Goal: Check status: Check status

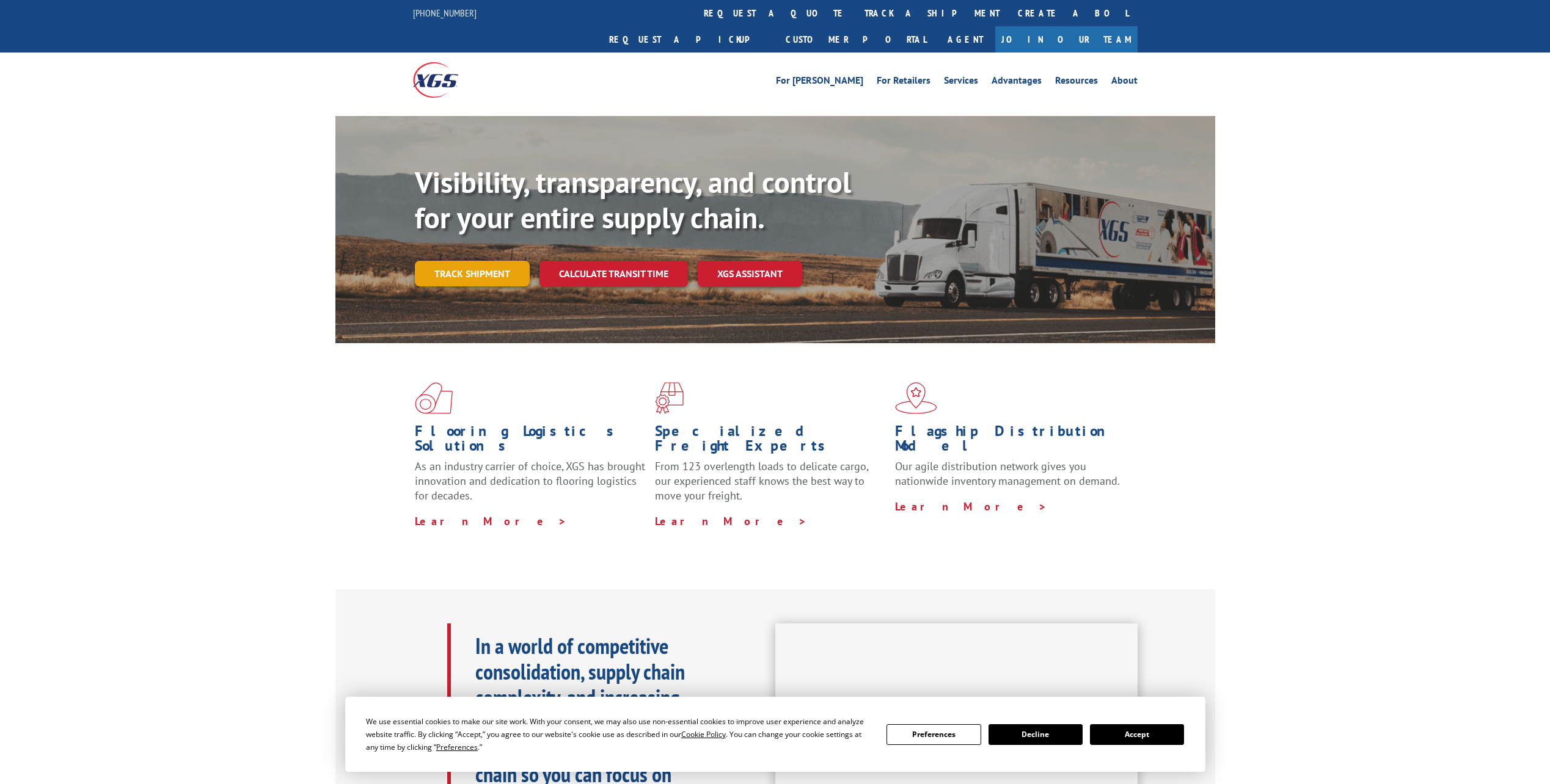
click at [483, 261] on link "Track shipment" at bounding box center [471, 273] width 115 height 26
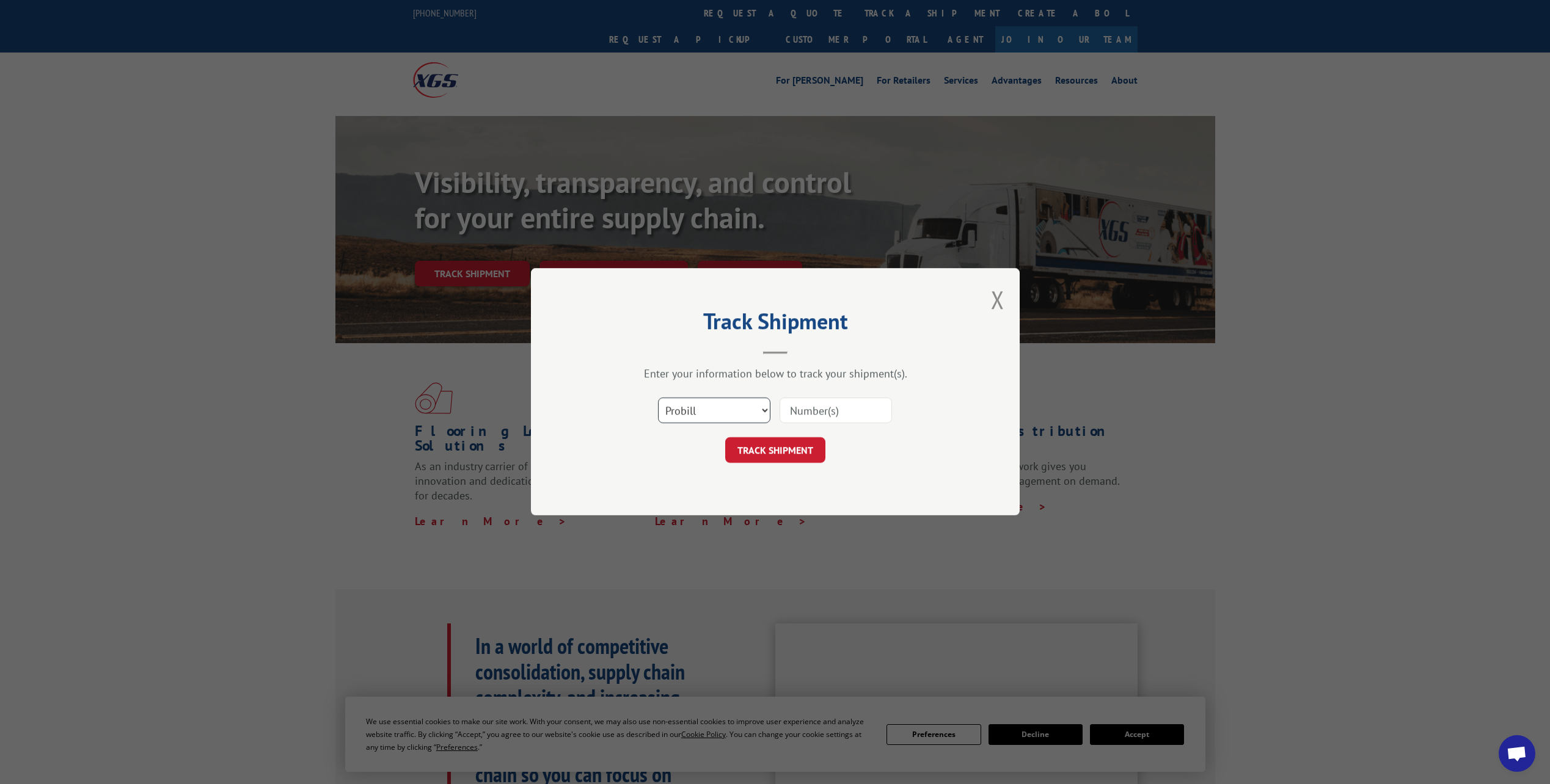
drag, startPoint x: 741, startPoint y: 405, endPoint x: 736, endPoint y: 412, distance: 8.6
click at [741, 405] on select "Select category... Probill BOL PO" at bounding box center [714, 411] width 112 height 26
select select "bol"
click at [658, 398] on select "Select category... Probill BOL PO" at bounding box center [714, 411] width 112 height 26
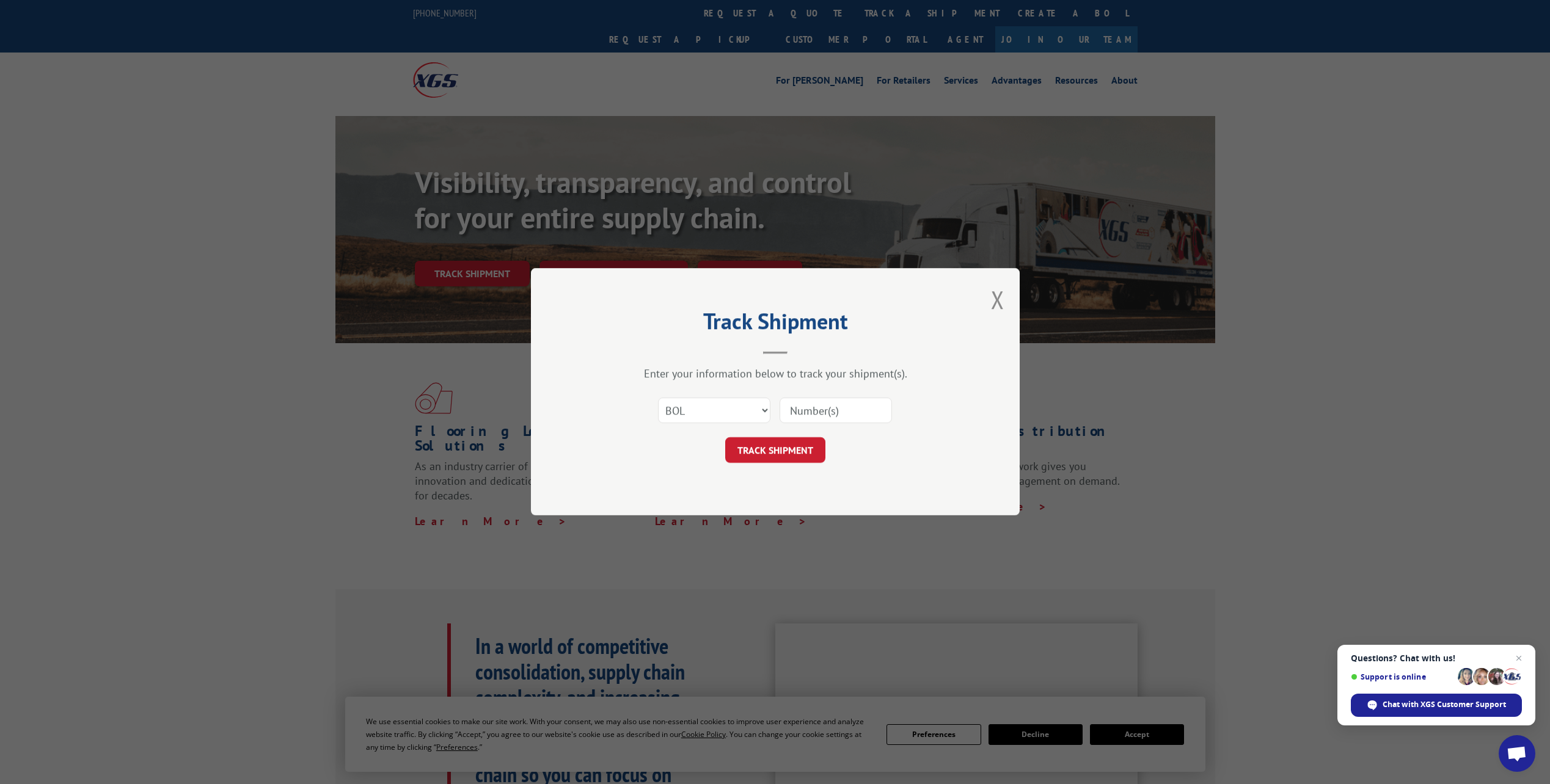
click at [812, 410] on input at bounding box center [835, 411] width 112 height 26
paste input "092925-8500"
click at [831, 412] on input "092925-8500" at bounding box center [835, 411] width 112 height 26
type input "0929258500"
click at [806, 446] on button "TRACK SHIPMENT" at bounding box center [775, 450] width 100 height 26
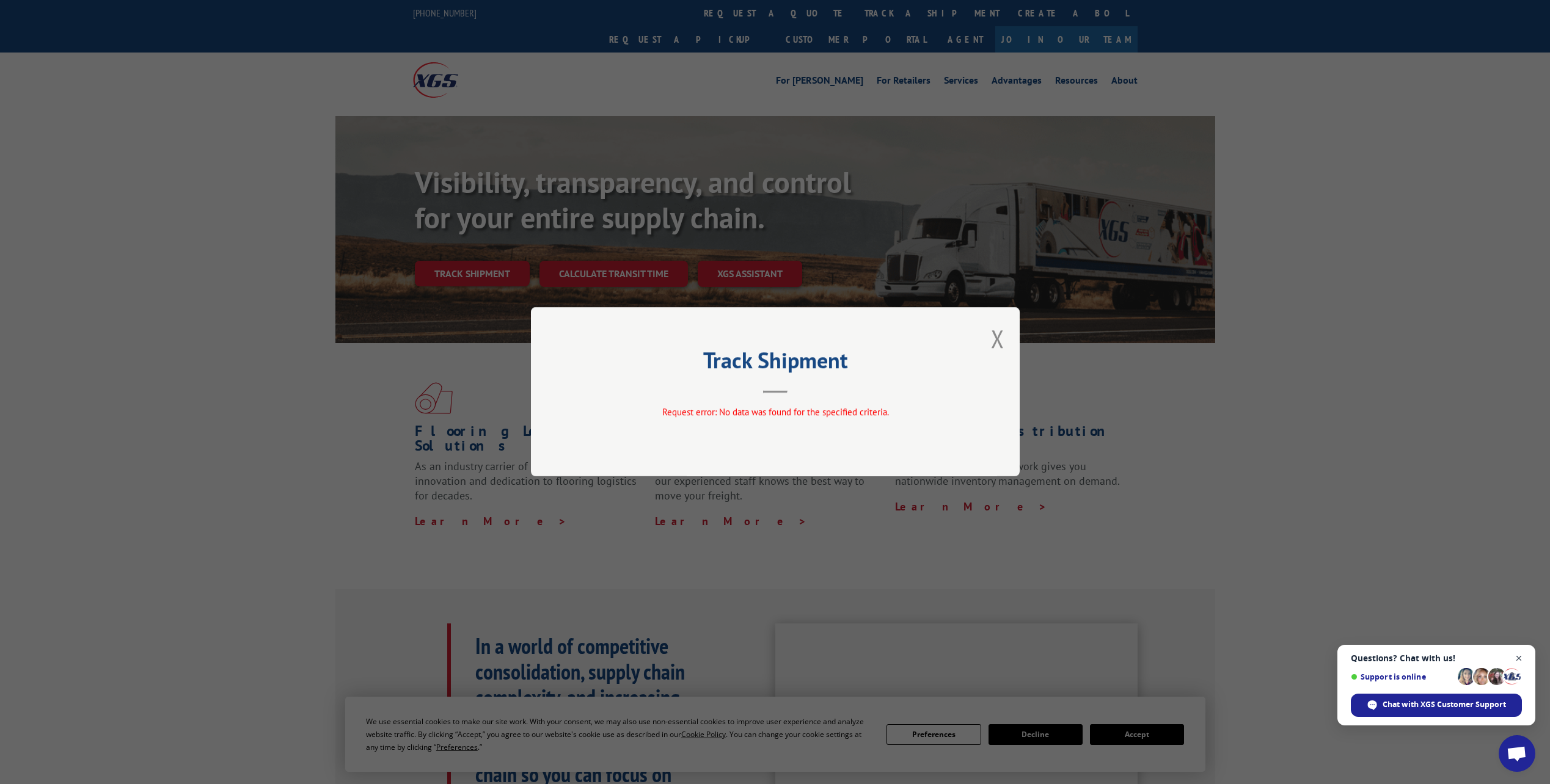
click at [1516, 658] on span "Close chat" at bounding box center [1519, 659] width 15 height 15
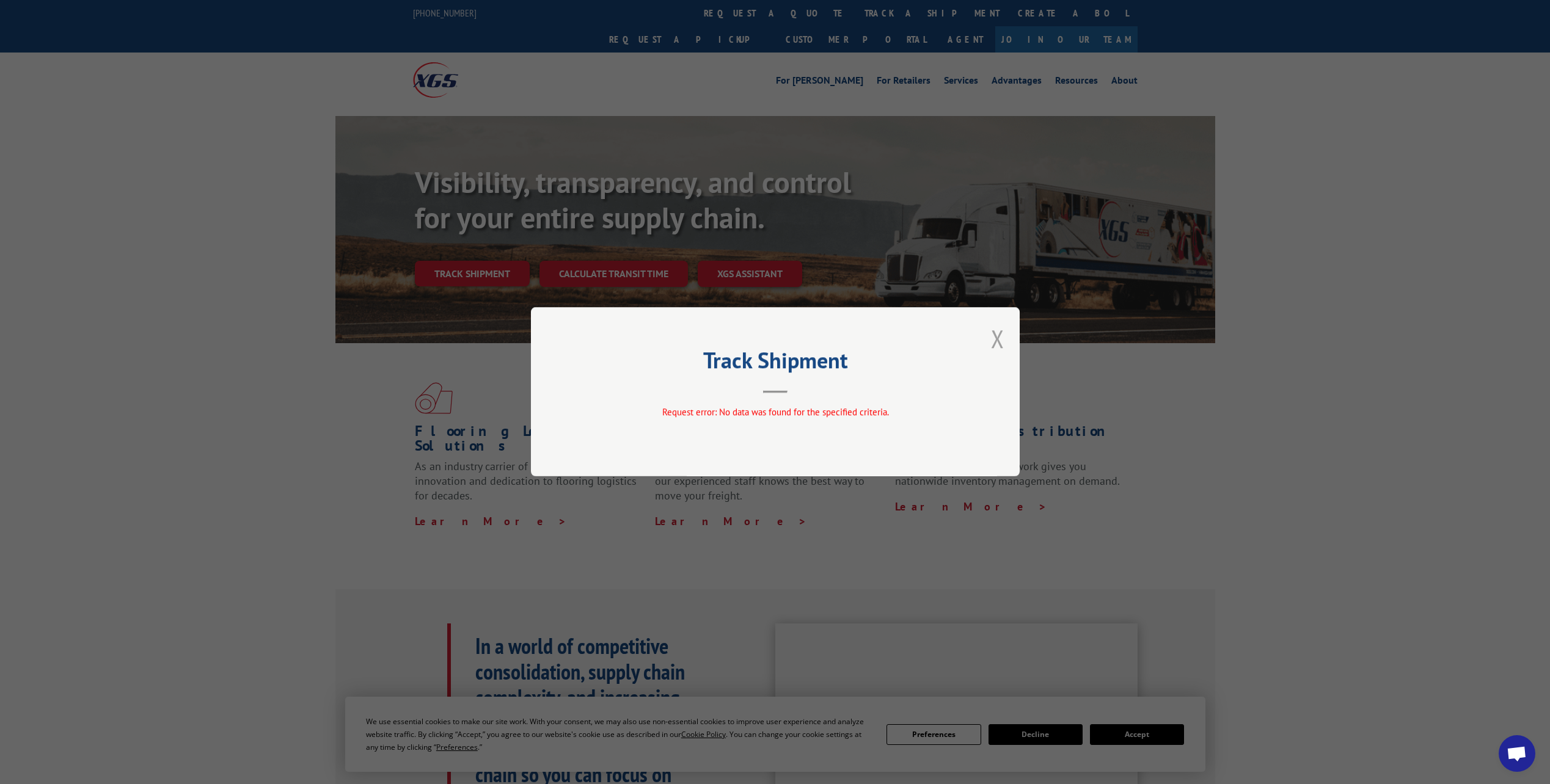
click at [1001, 339] on button "Close modal" at bounding box center [997, 339] width 13 height 32
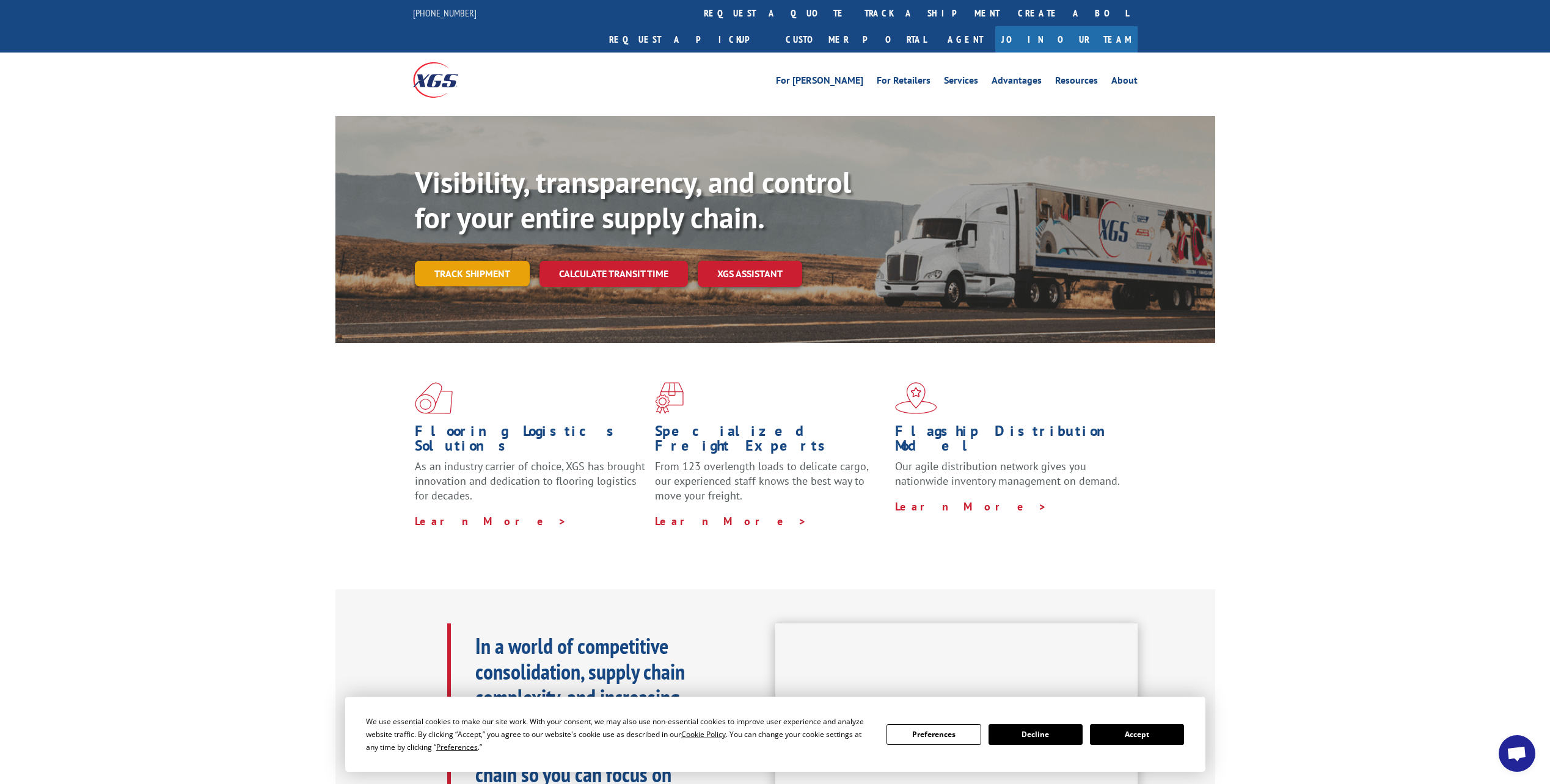
click at [462, 261] on link "Track shipment" at bounding box center [471, 273] width 115 height 26
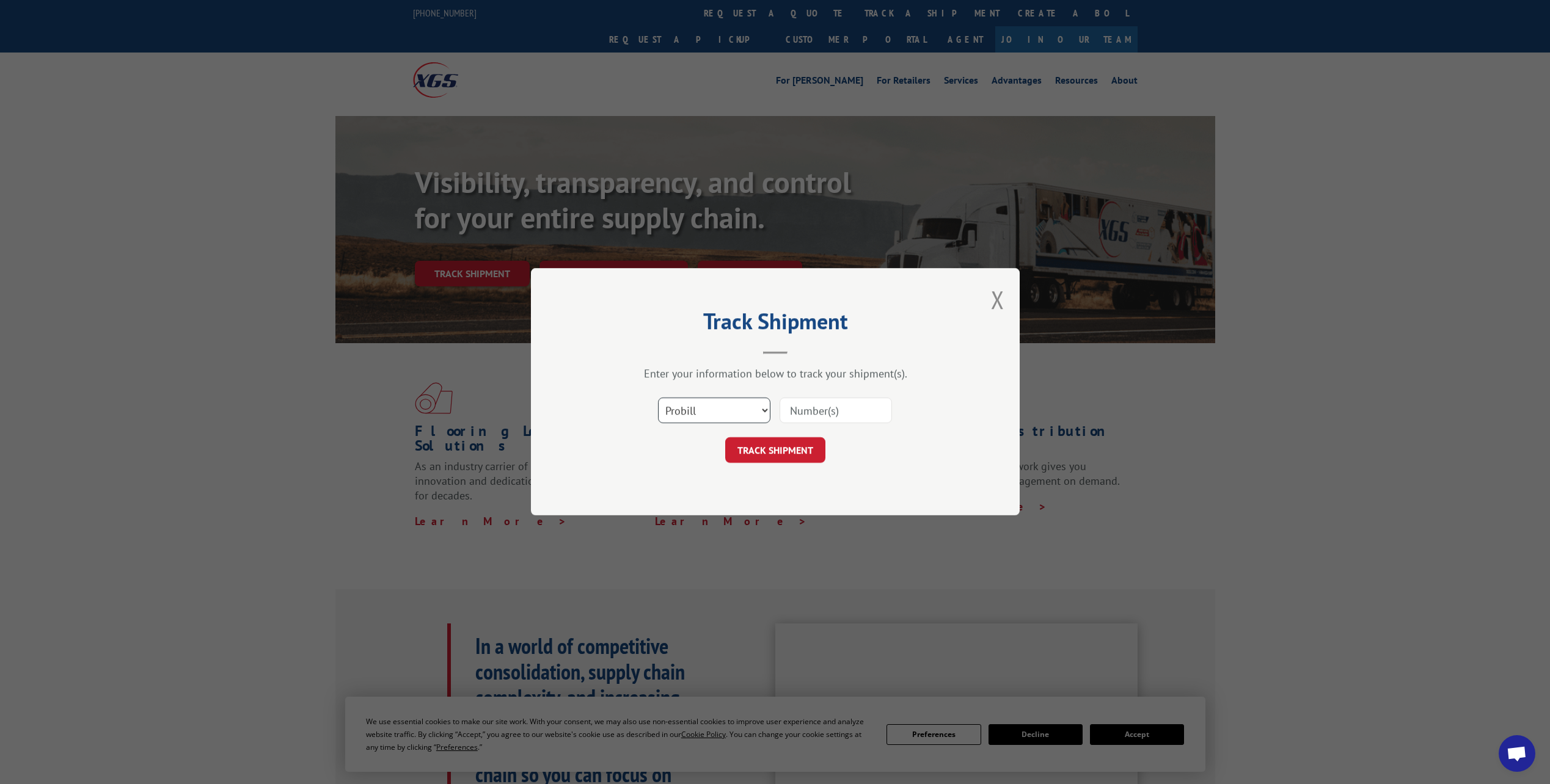
click at [724, 414] on select "Select category... Probill BOL PO" at bounding box center [714, 411] width 112 height 26
select select "bol"
click at [658, 398] on select "Select category... Probill BOL PO" at bounding box center [714, 411] width 112 height 26
click at [800, 410] on input at bounding box center [835, 411] width 112 height 26
paste input "092925-8500"
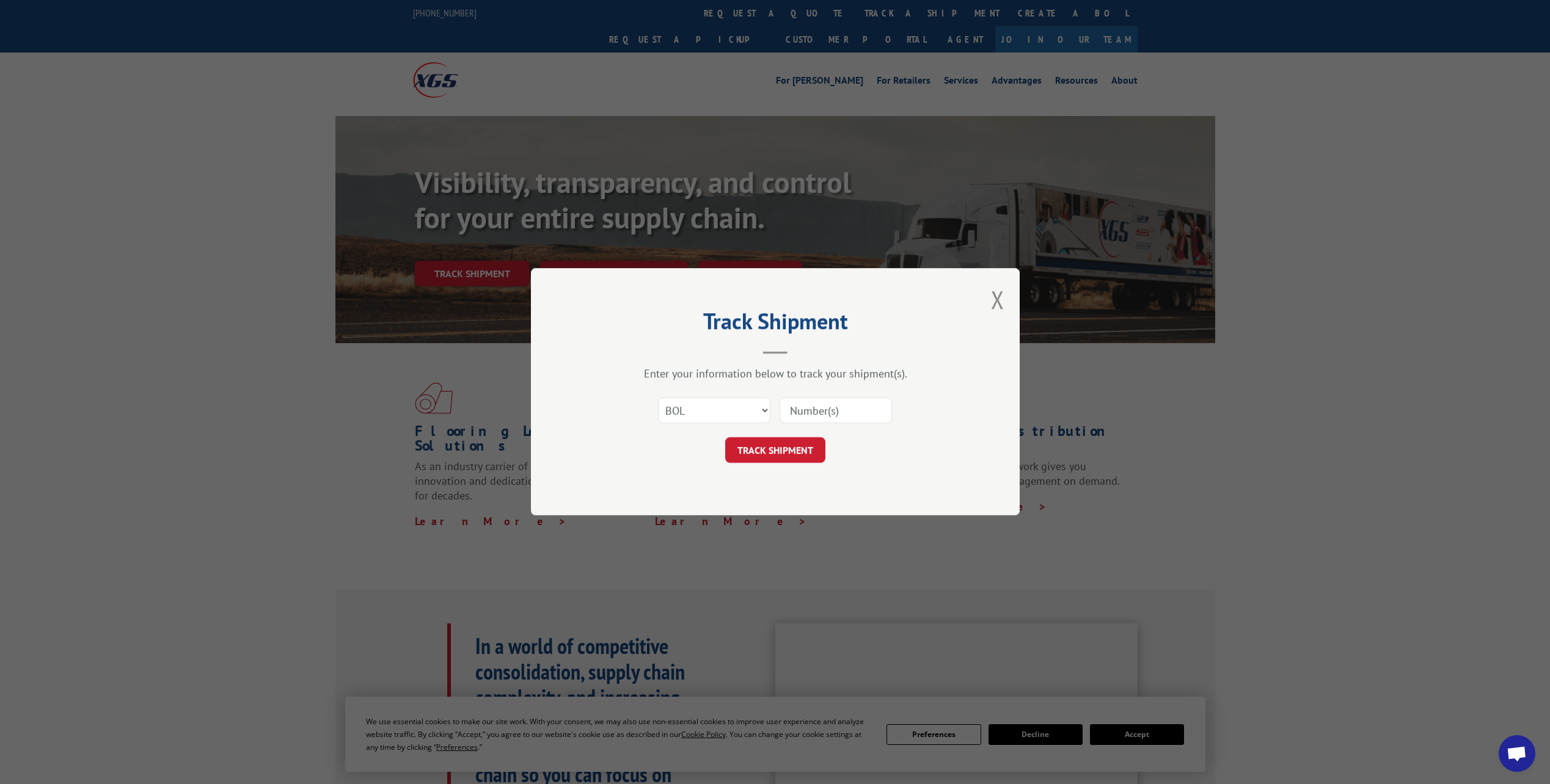
type input "092925-8500"
